Goal: Answer question/provide support: Answer question/provide support

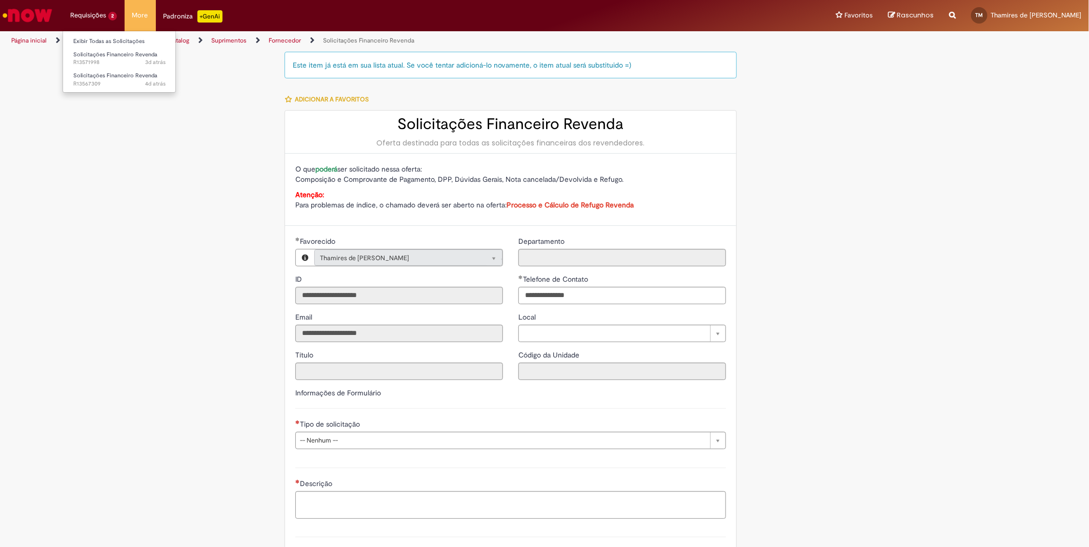
click at [106, 22] on li "Requisições 2 Exibir Todas as Solicitações Solicitações Financeiro Revenda 3d a…" at bounding box center [94, 15] width 62 height 31
click at [117, 76] on span "Solicitações Financeiro Revenda" at bounding box center [115, 76] width 84 height 8
click at [117, 77] on span "Solicitações Financeiro Revenda" at bounding box center [115, 76] width 84 height 8
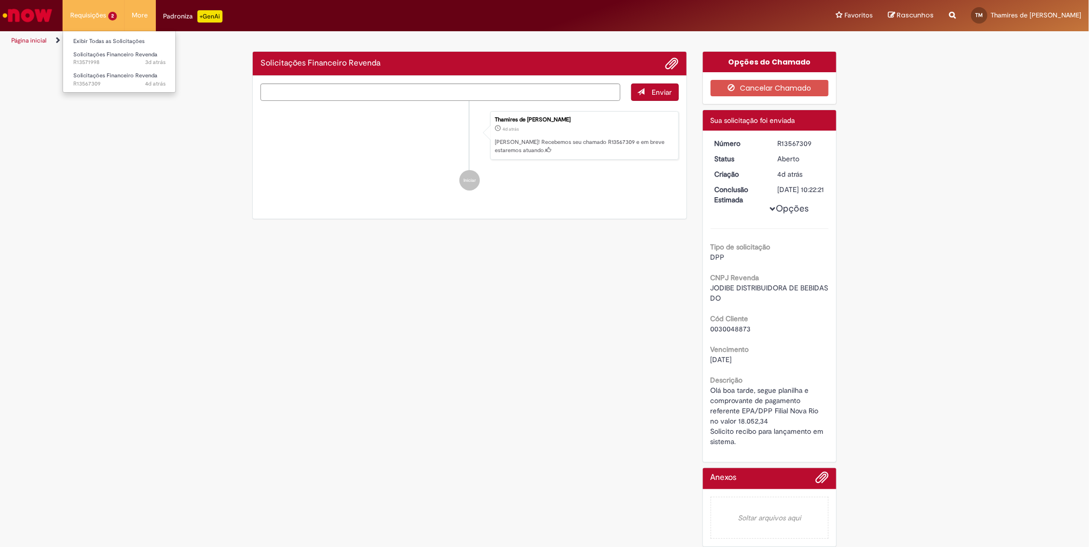
click at [106, 17] on li "Requisições 2 Exibir Todas as Solicitações Solicitações Financeiro Revenda 3d a…" at bounding box center [94, 15] width 62 height 31
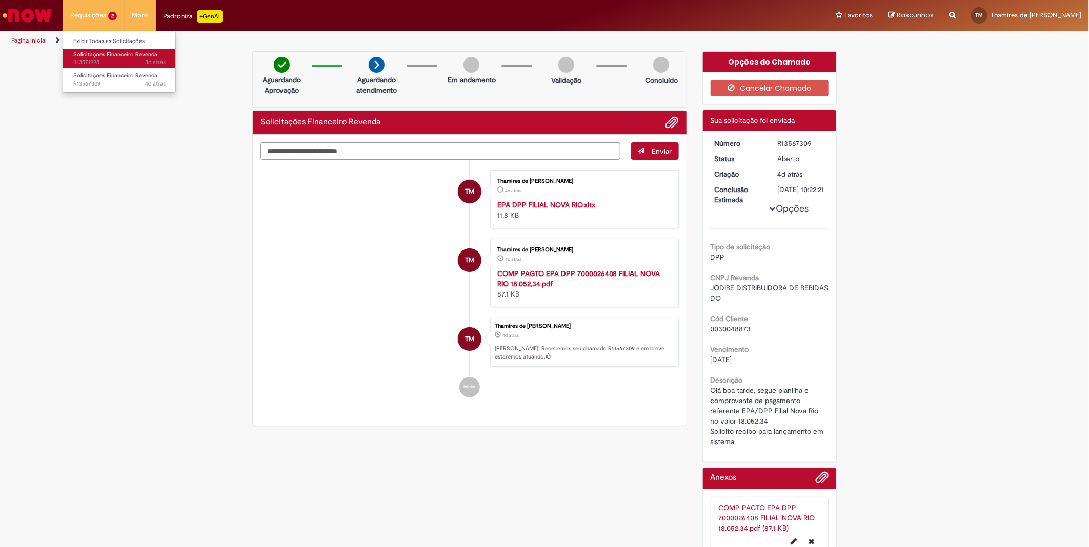
click at [98, 54] on span "Solicitações Financeiro Revenda" at bounding box center [115, 55] width 84 height 8
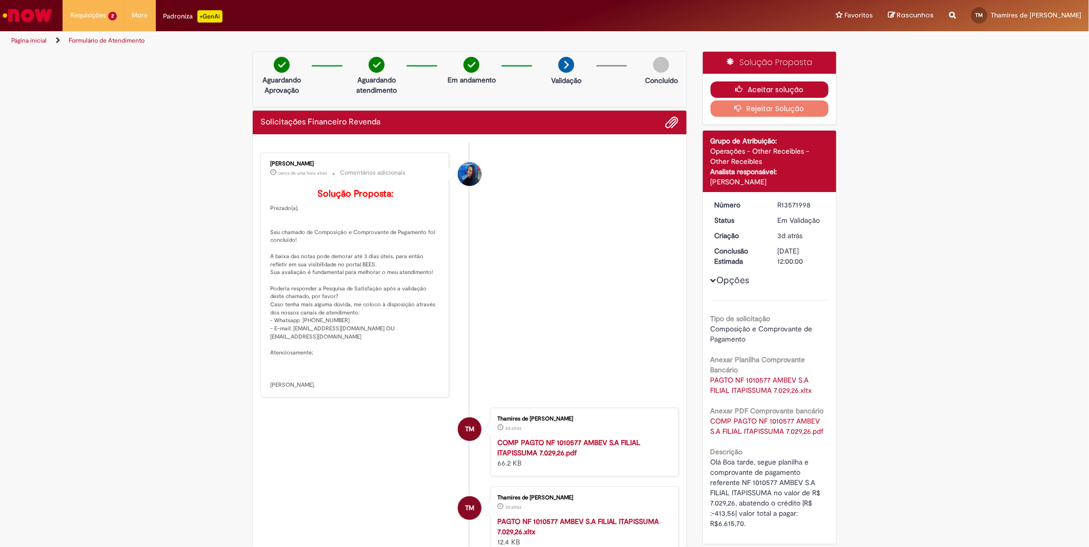
click at [777, 86] on button "Aceitar solução" at bounding box center [770, 90] width 118 height 16
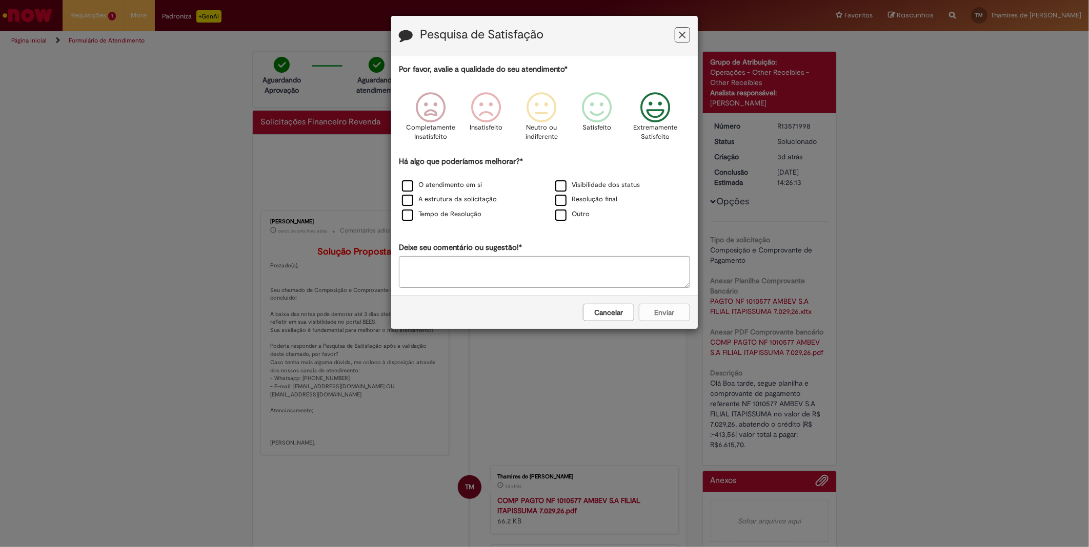
click at [656, 120] on icon "Feedback" at bounding box center [655, 107] width 38 height 31
click at [564, 189] on label "Visibilidade dos status" at bounding box center [597, 185] width 85 height 10
click at [562, 201] on label "Resolução final" at bounding box center [586, 200] width 62 height 10
click at [405, 184] on label "O atendimento em si" at bounding box center [442, 185] width 80 height 10
click at [674, 314] on button "Enviar" at bounding box center [664, 312] width 51 height 17
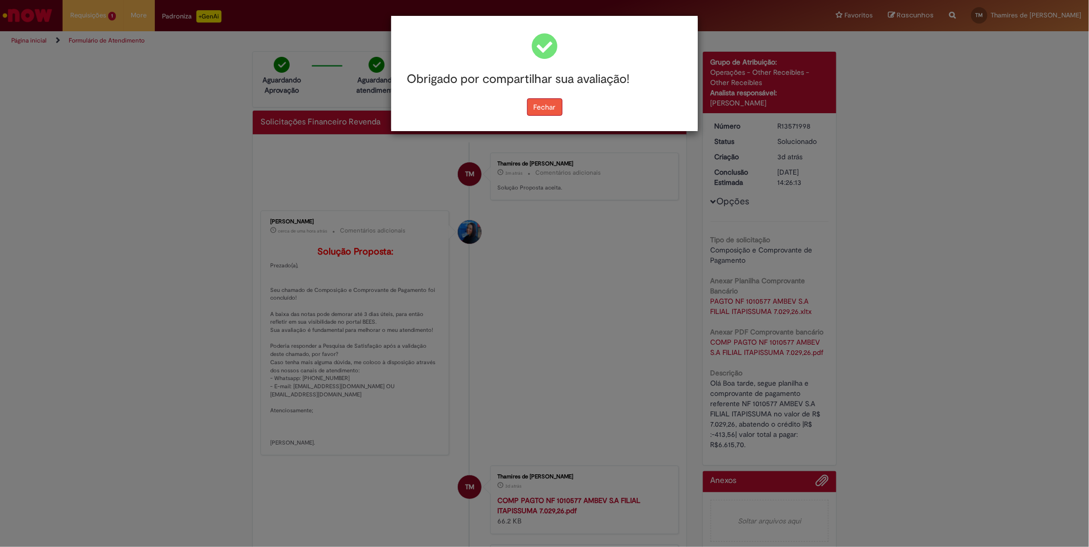
click at [534, 105] on button "Fechar" at bounding box center [544, 106] width 35 height 17
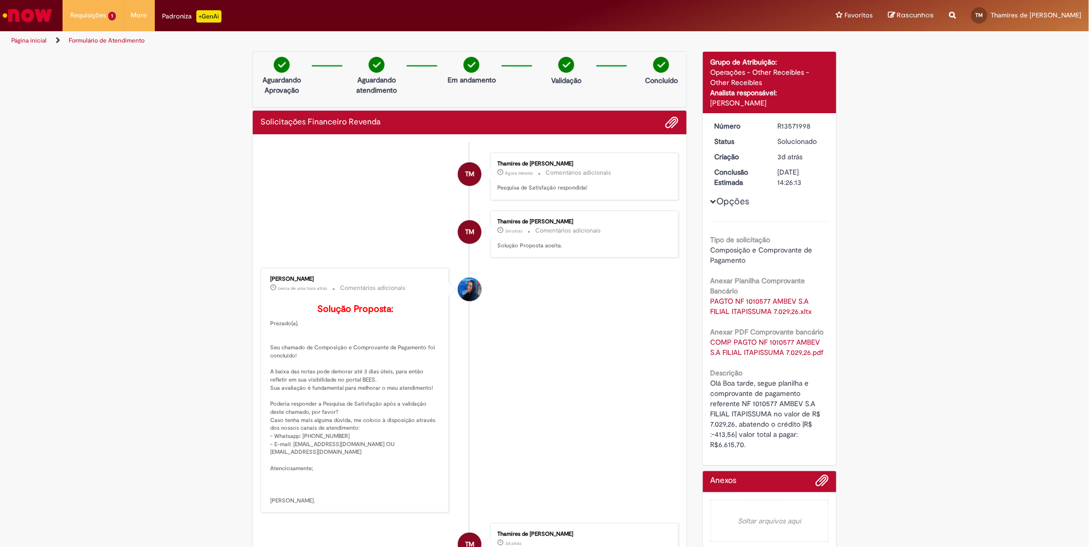
click at [758, 307] on link "PAGTO NF 1010577 AMBEV S.A FILIAL ITAPISSUMA 7.029,26.xltx" at bounding box center [762, 306] width 102 height 19
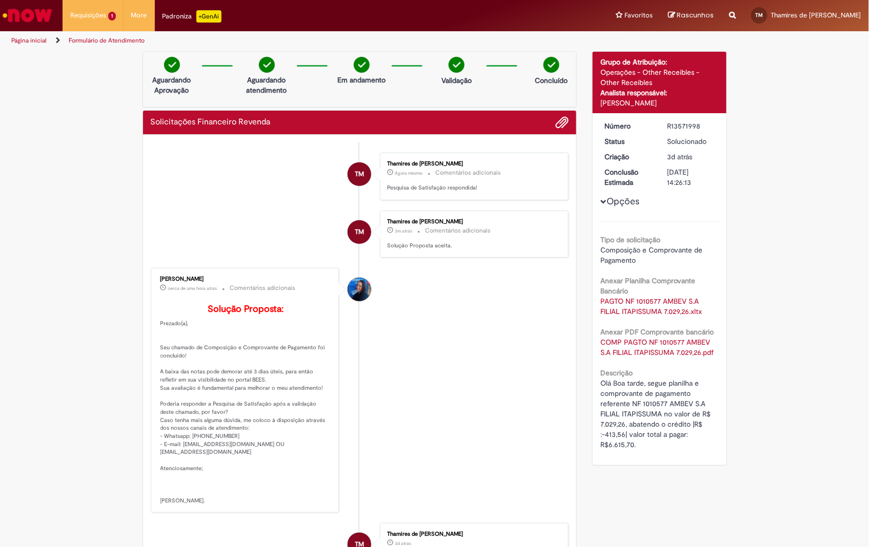
click at [651, 349] on link "COMP PAGTO NF 1010577 AMBEV S.A FILIAL ITAPISSUMA 7.029,26.pdf" at bounding box center [656, 347] width 113 height 19
click at [74, 8] on li "Requisições 1 Exibir Todas as Solicitações Solicitações Financeiro Revenda 4d a…" at bounding box center [93, 15] width 61 height 31
click at [84, 57] on span "Solicitações Financeiro Revenda" at bounding box center [115, 55] width 84 height 8
